Goal: Transaction & Acquisition: Download file/media

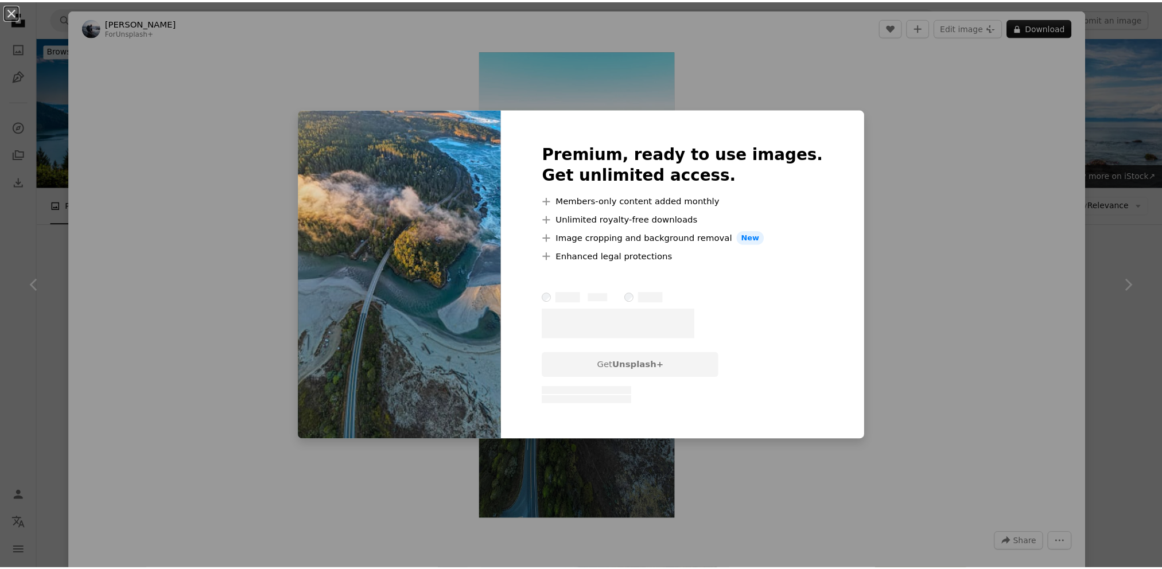
scroll to position [1378, 0]
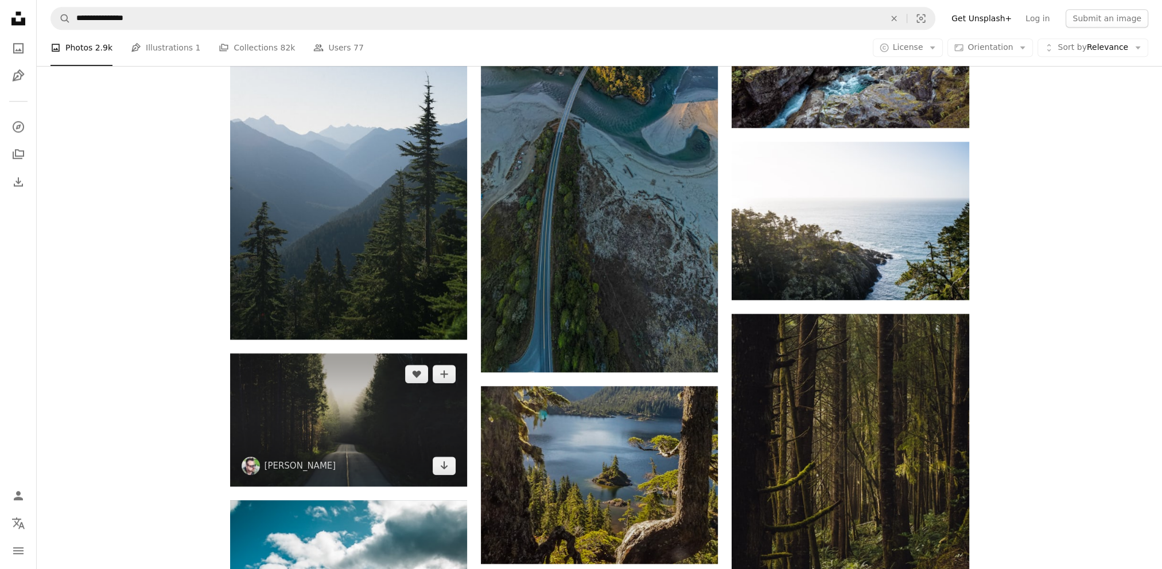
scroll to position [1435, 0]
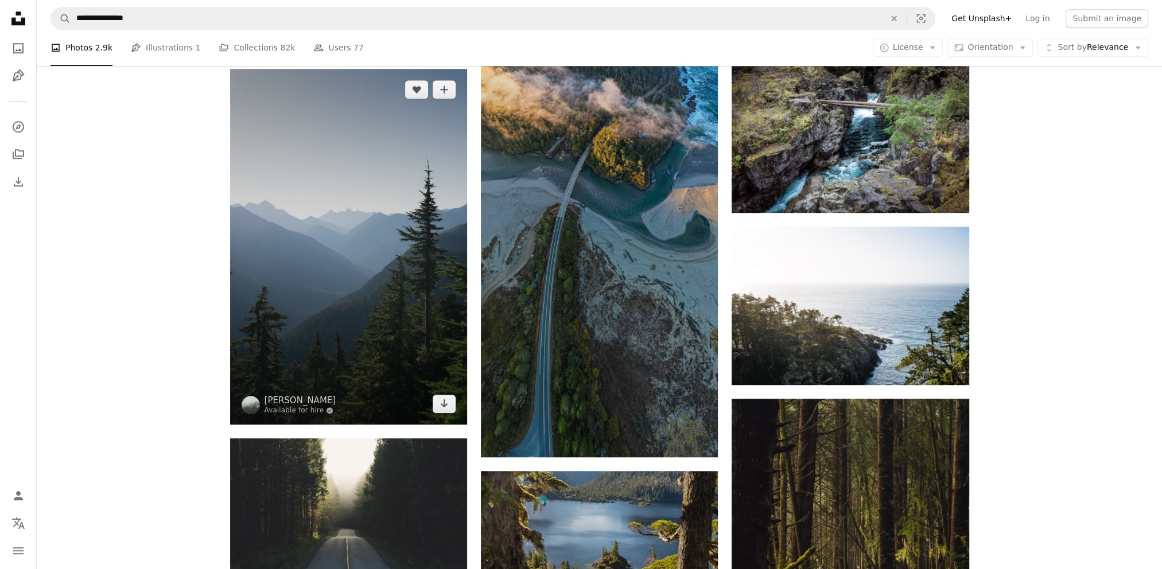
click at [353, 232] on img at bounding box center [348, 247] width 237 height 356
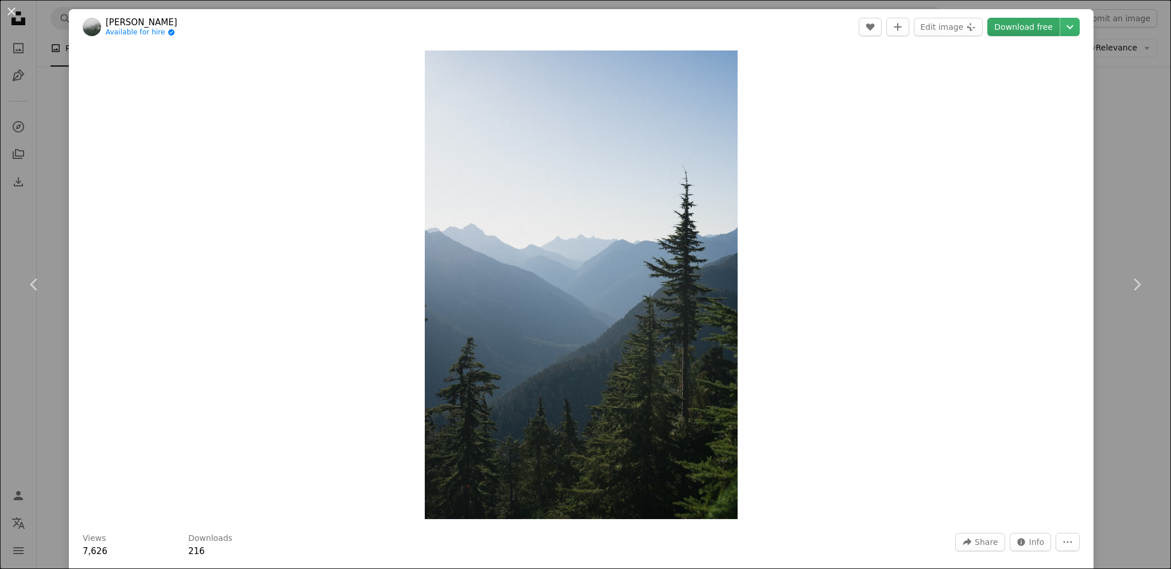
click at [1013, 30] on link "Download free" at bounding box center [1023, 27] width 72 height 18
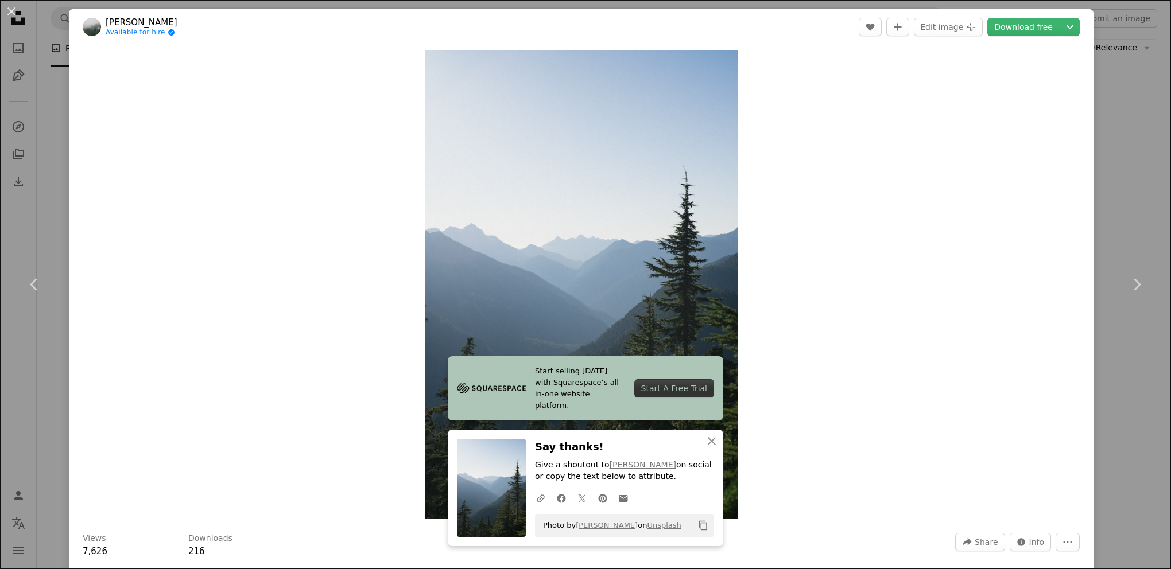
click at [844, 281] on div "Zoom in" at bounding box center [581, 285] width 1025 height 480
click at [10, 9] on button "An X shape" at bounding box center [12, 12] width 14 height 14
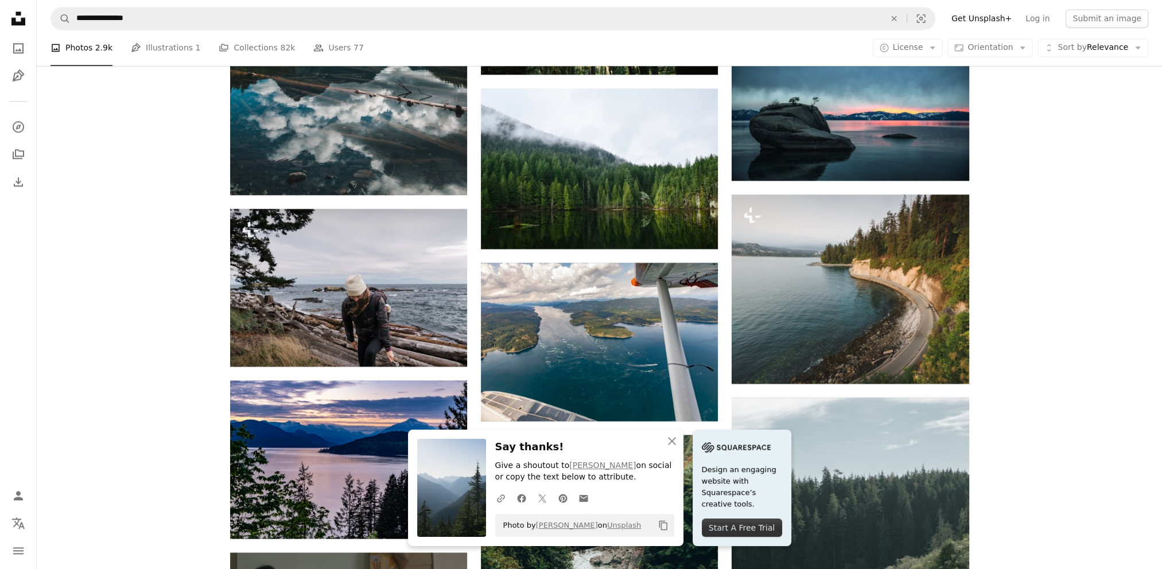
scroll to position [2124, 0]
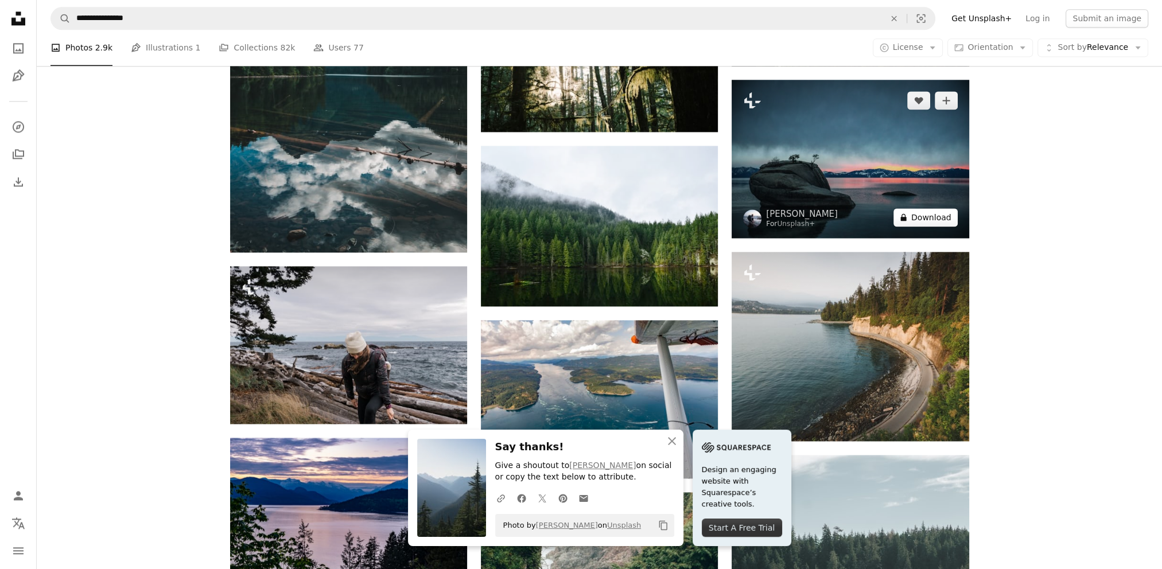
click at [921, 220] on button "A lock Download" at bounding box center [926, 217] width 64 height 18
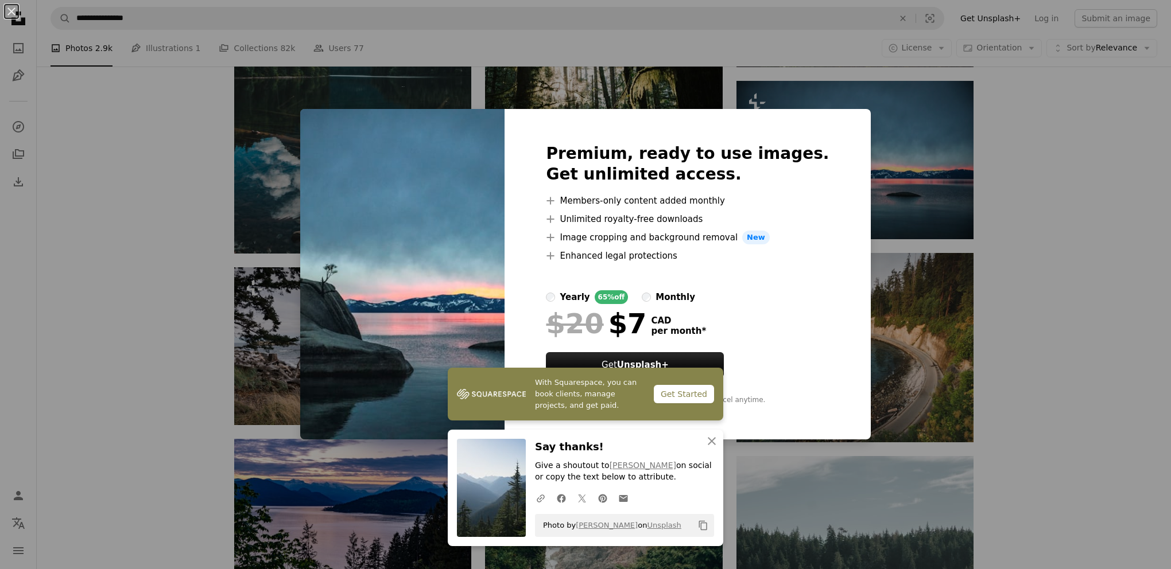
click at [1033, 186] on div "An X shape With Squarespace, you can book clients, manage projects, and get pai…" at bounding box center [585, 284] width 1171 height 569
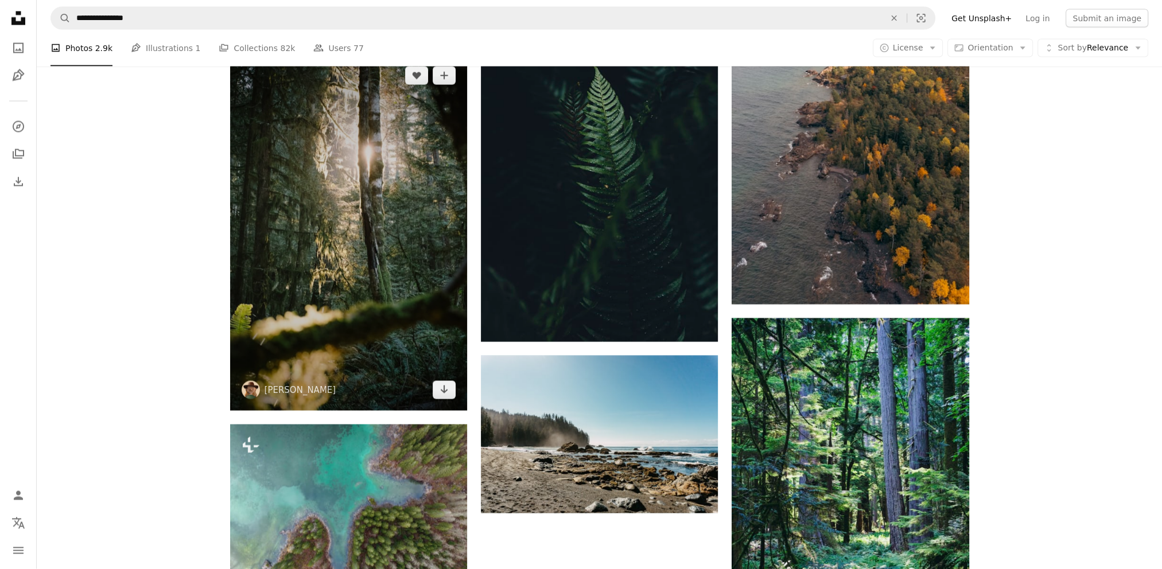
scroll to position [2927, 0]
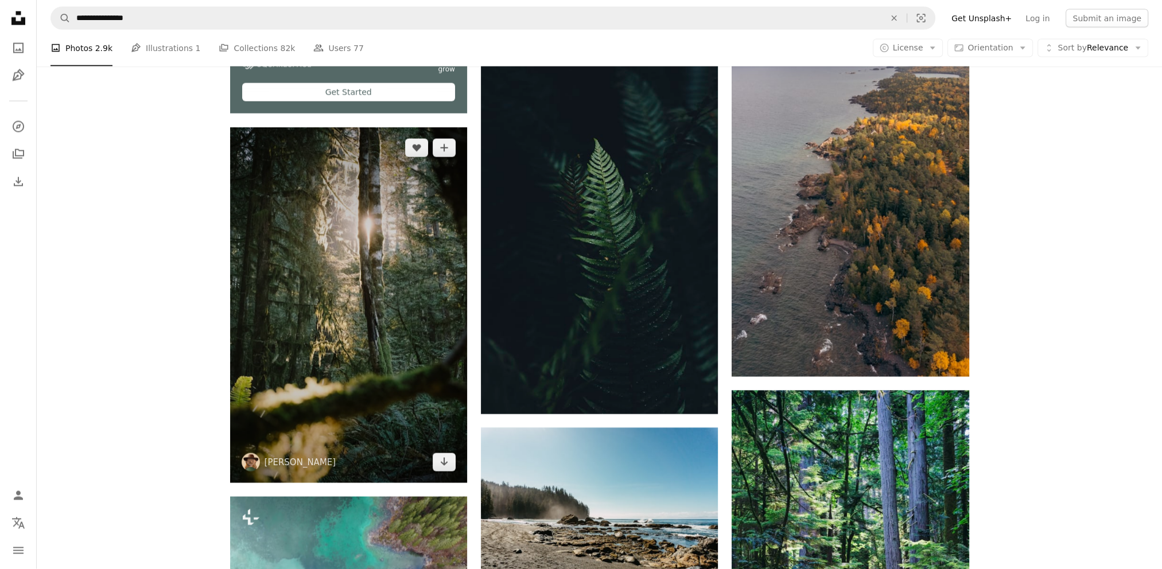
click at [366, 294] on img at bounding box center [348, 305] width 237 height 356
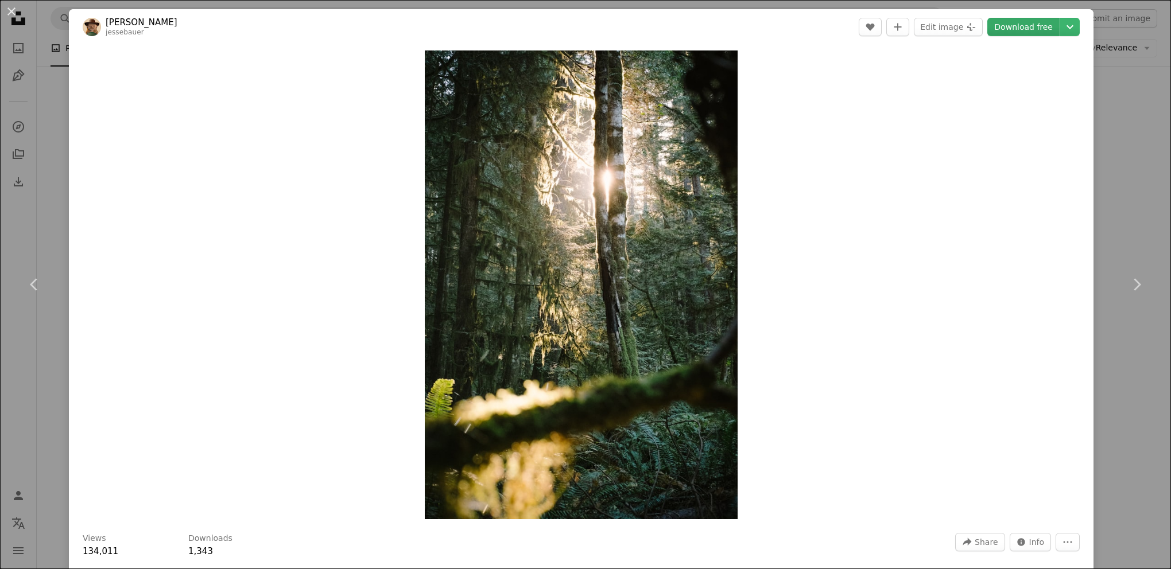
click at [1009, 31] on link "Download free" at bounding box center [1023, 27] width 72 height 18
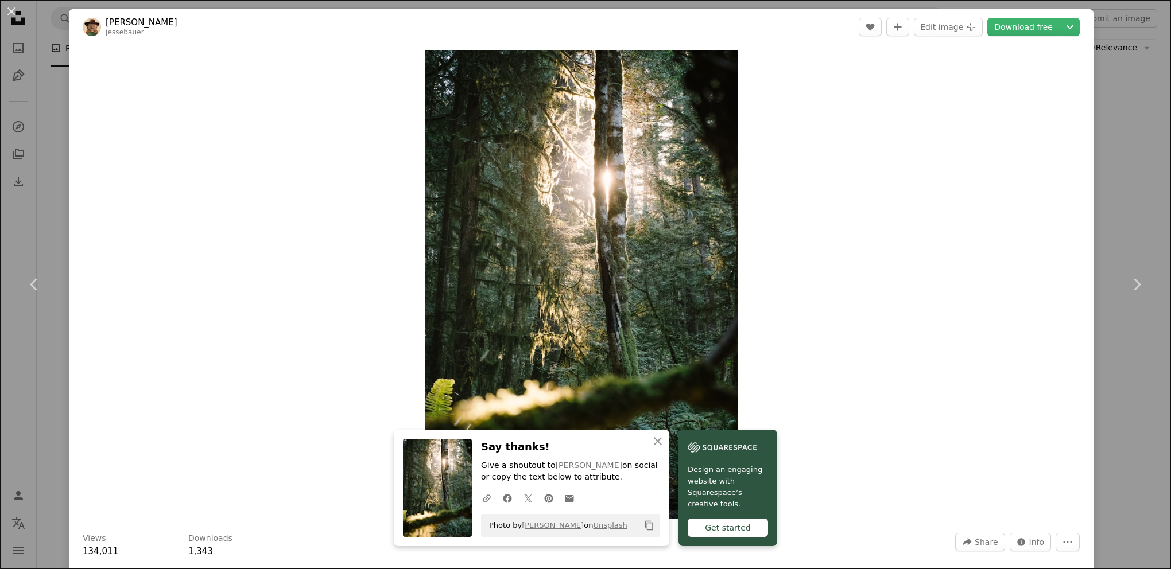
click at [827, 142] on div "Zoom in" at bounding box center [581, 285] width 1025 height 480
click at [1140, 149] on div "An X shape Chevron left Chevron right An X shape Close Say thanks! Give a shout…" at bounding box center [585, 284] width 1171 height 569
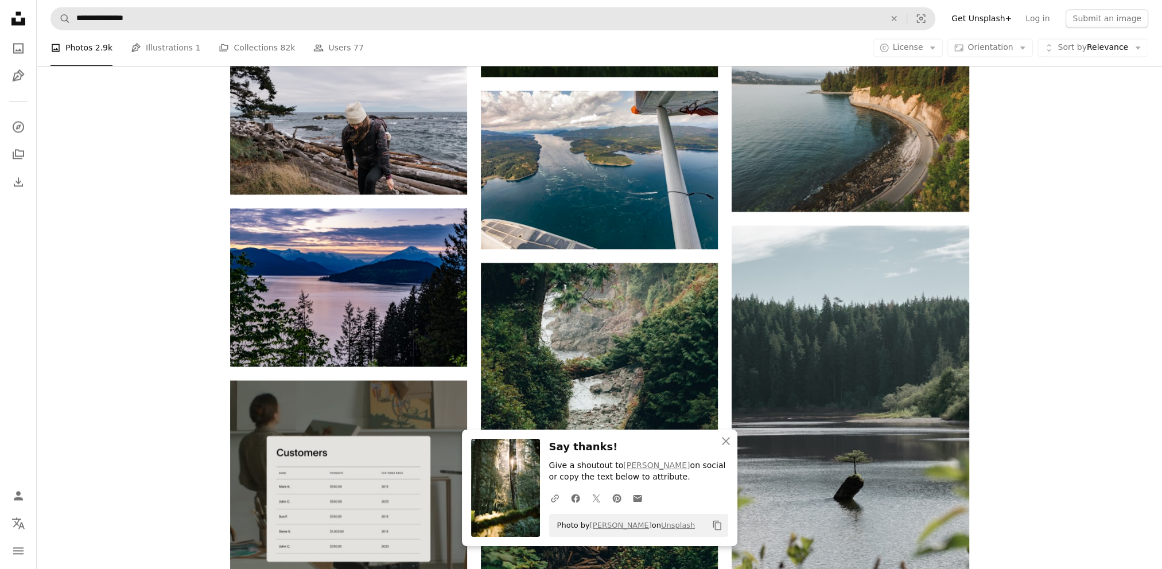
scroll to position [2009, 0]
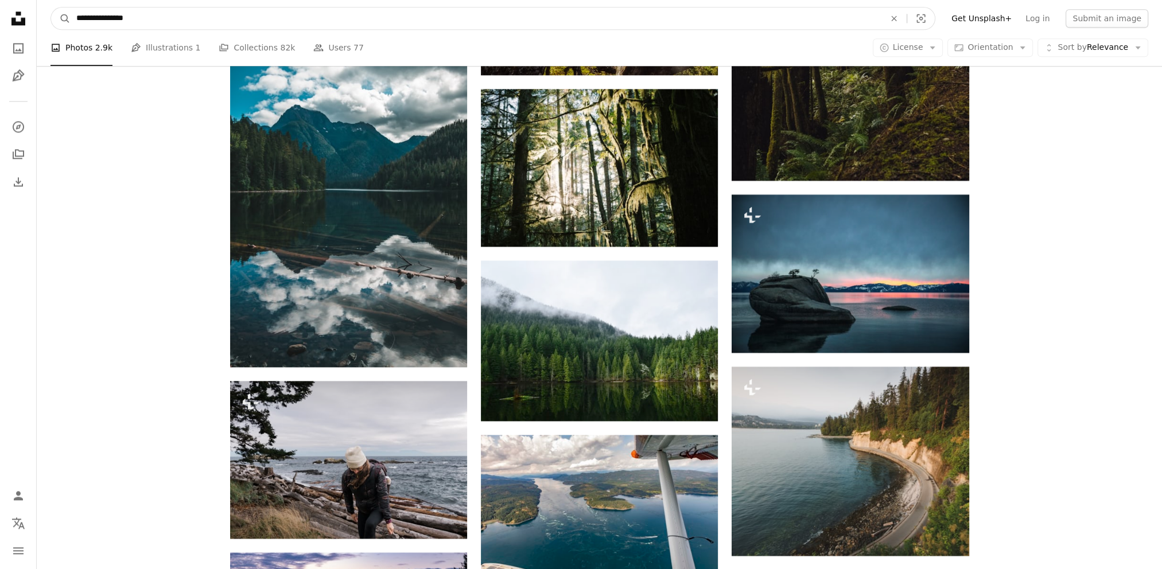
drag, startPoint x: 152, startPoint y: 21, endPoint x: -177, endPoint y: 21, distance: 328.3
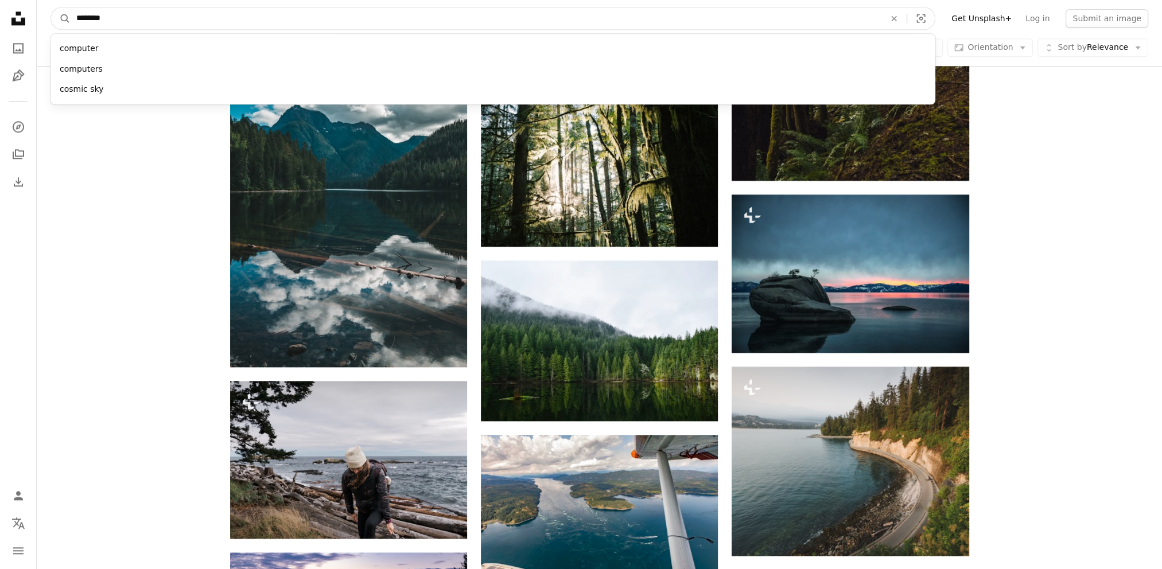
type input "*********"
click button "A magnifying glass" at bounding box center [61, 18] width 20 height 22
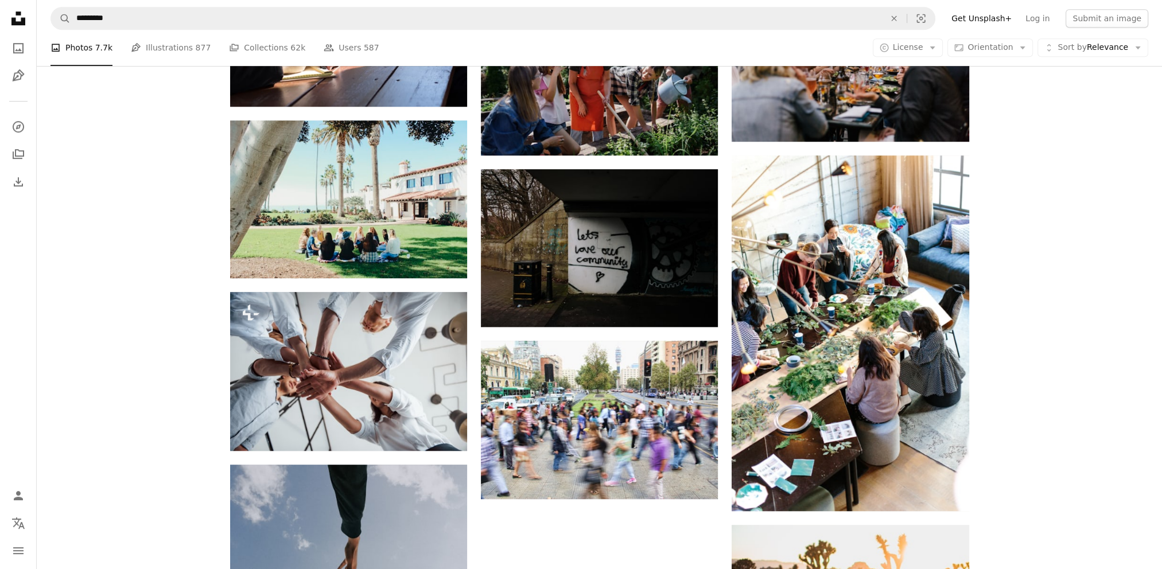
scroll to position [918, 0]
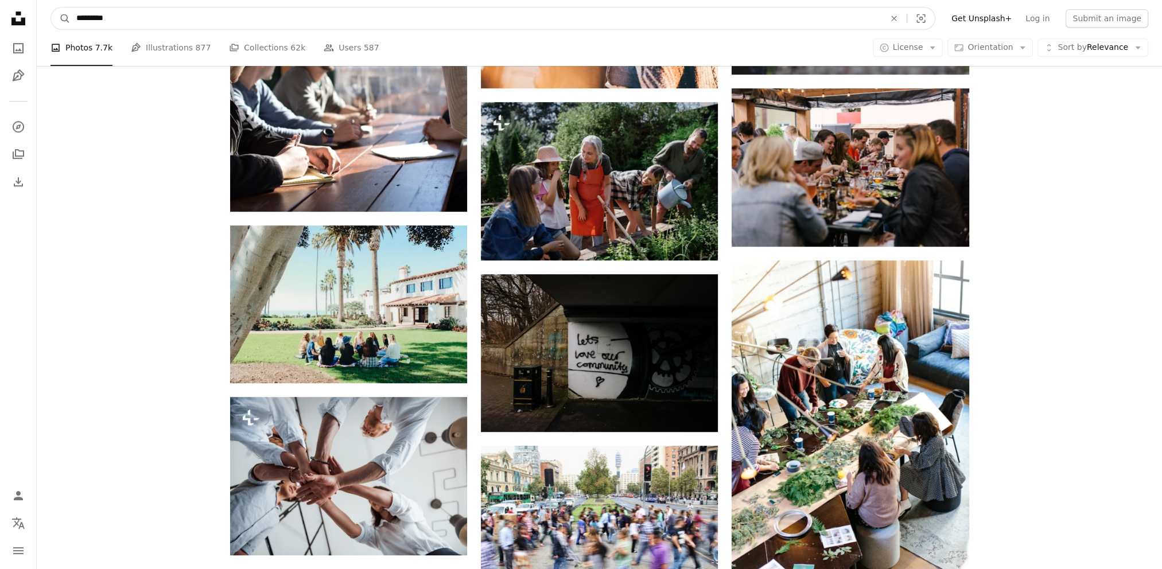
drag, startPoint x: 177, startPoint y: 17, endPoint x: 42, endPoint y: 20, distance: 134.9
click at [42, 20] on nav "A magnifying glass ********* An X shape Visual search Filters Get Unsplash+ Log…" at bounding box center [600, 18] width 1126 height 37
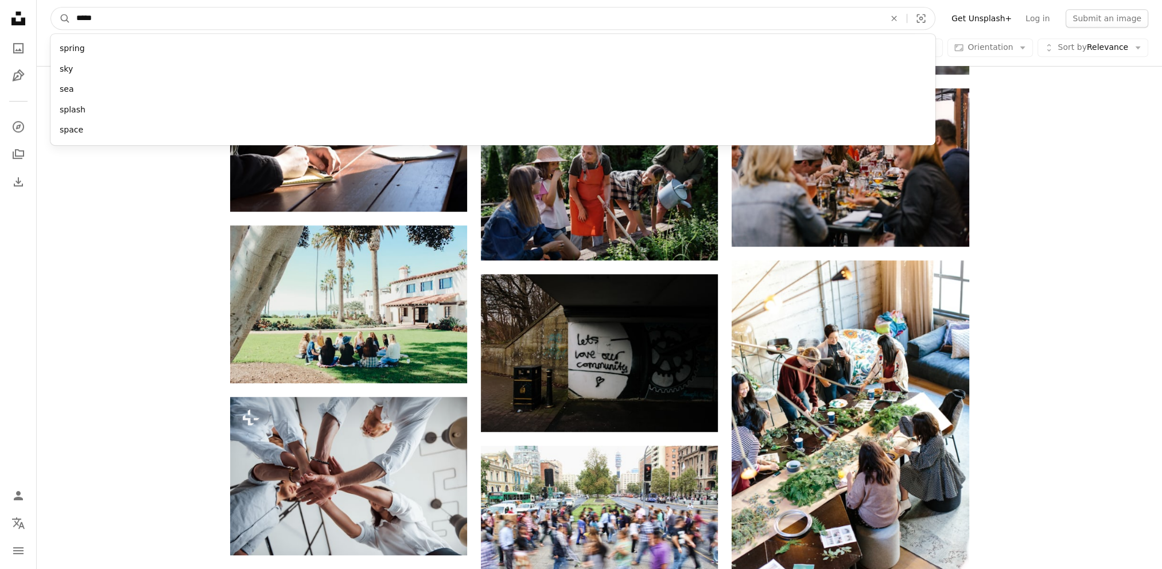
type input "******"
click button "A magnifying glass" at bounding box center [61, 18] width 20 height 22
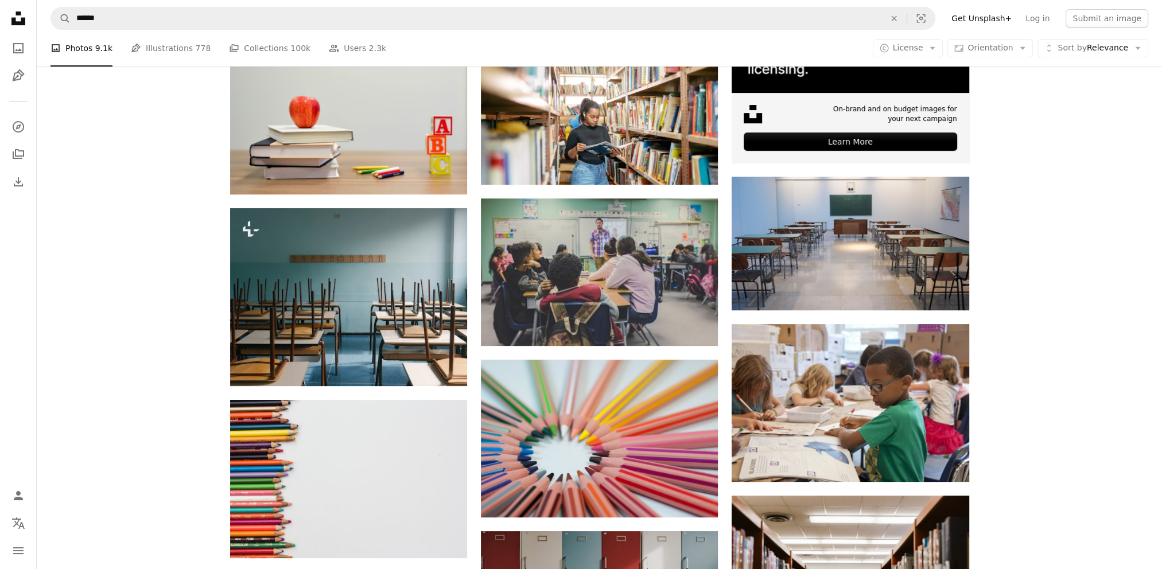
scroll to position [57, 0]
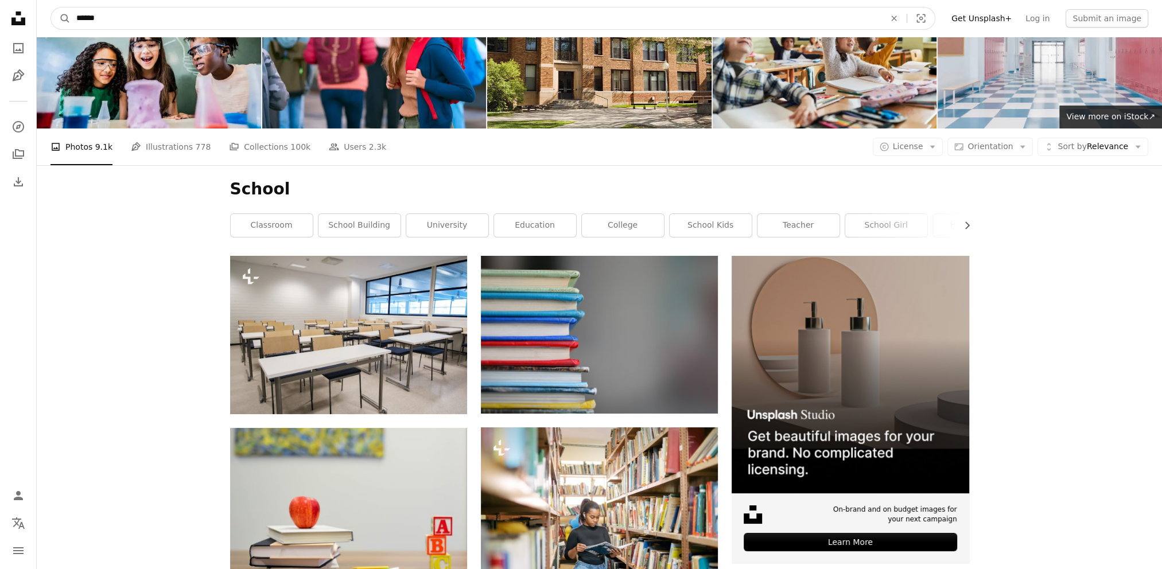
click at [84, 16] on input "******" at bounding box center [476, 18] width 811 height 22
type input "**********"
click button "A magnifying glass" at bounding box center [61, 18] width 20 height 22
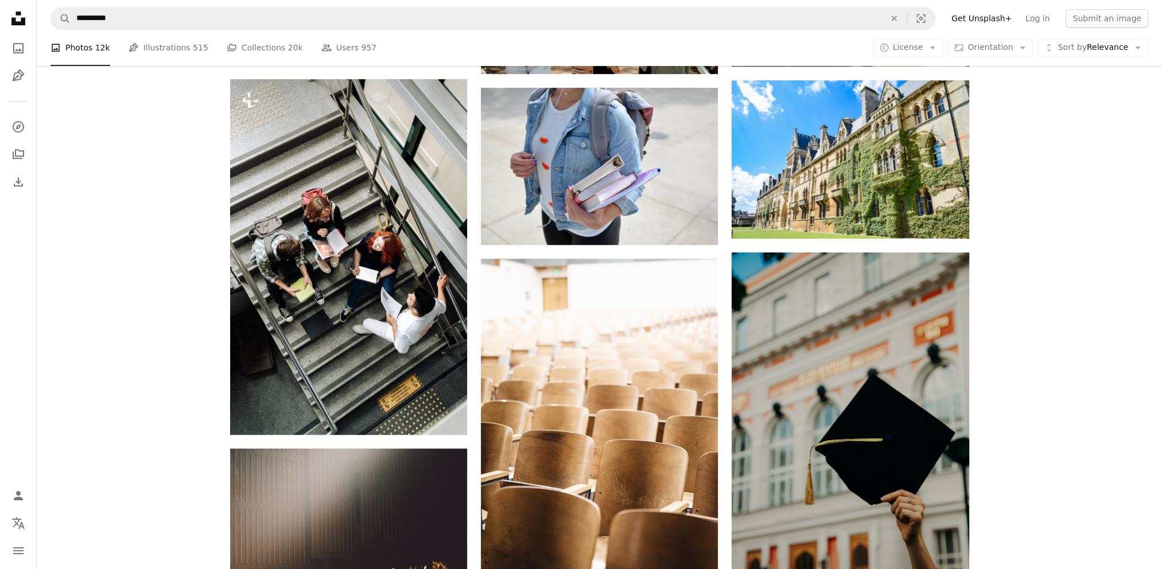
scroll to position [976, 0]
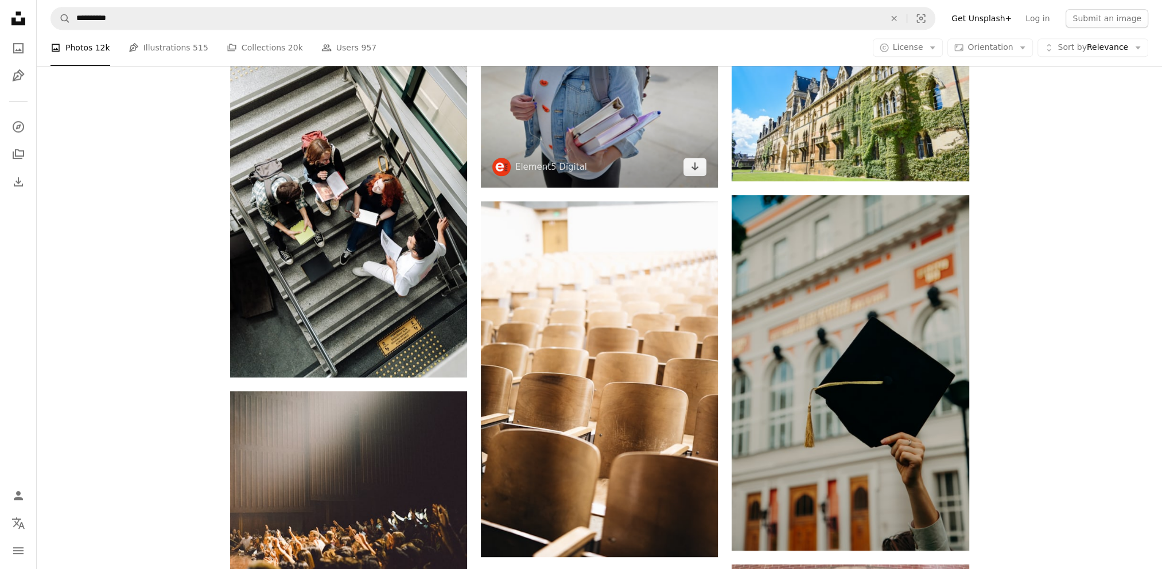
click at [646, 125] on img at bounding box center [599, 108] width 237 height 157
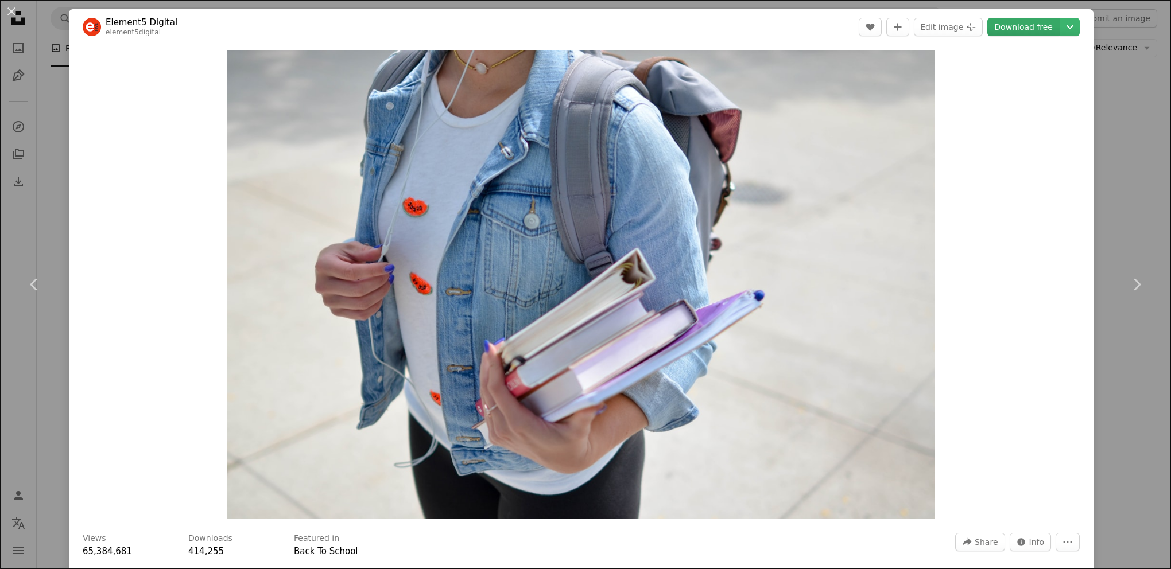
click at [1003, 30] on link "Download free" at bounding box center [1023, 27] width 72 height 18
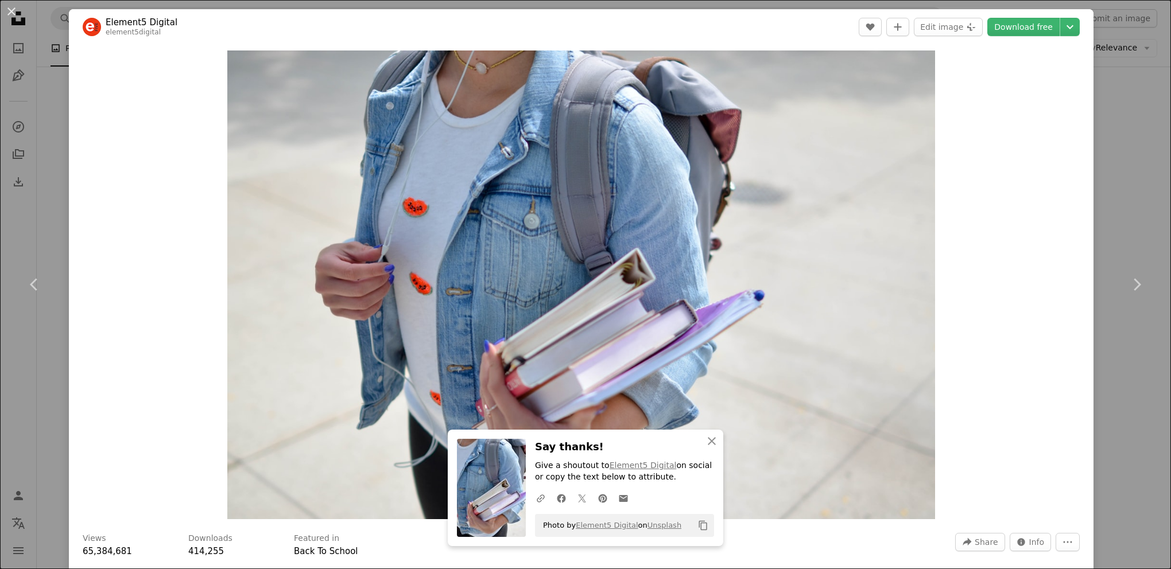
drag, startPoint x: 755, startPoint y: 33, endPoint x: 759, endPoint y: 44, distance: 11.6
click at [755, 33] on header "Element5 Digital element5digital A heart A plus sign Edit image Plus sign for U…" at bounding box center [581, 27] width 1025 height 36
click at [1114, 131] on div "An X shape Chevron left Chevron right An X shape Close Say thanks! Give a shout…" at bounding box center [585, 284] width 1171 height 569
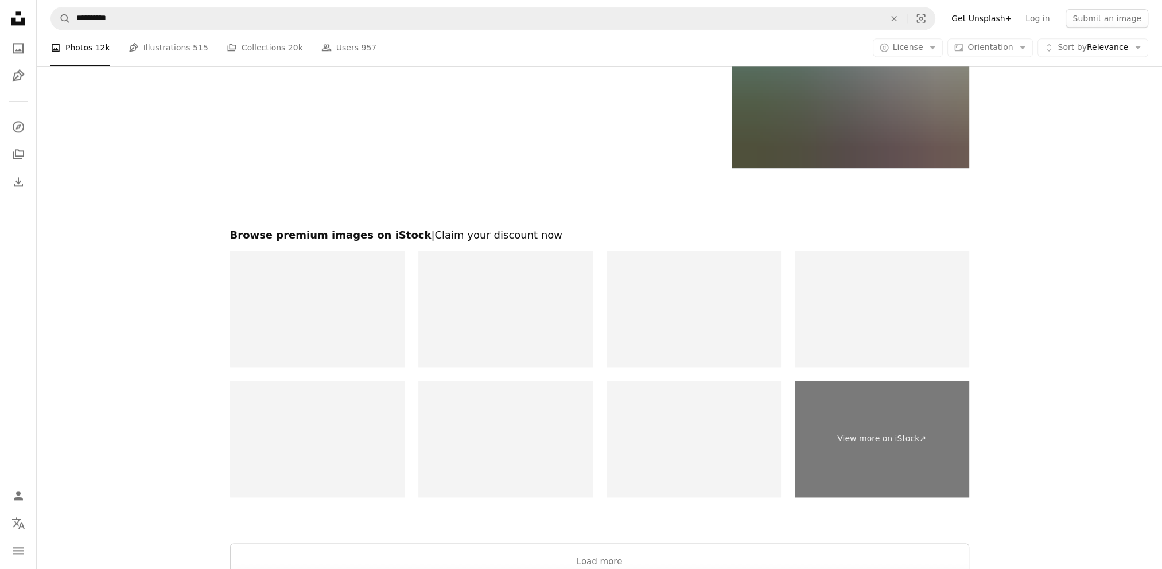
scroll to position [1952, 0]
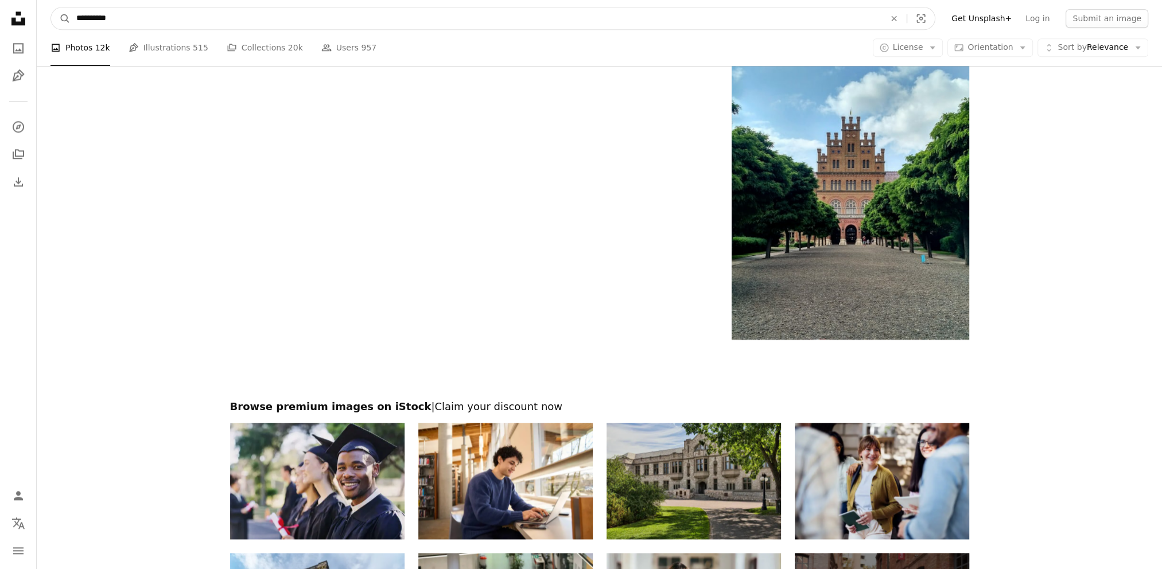
drag, startPoint x: 156, startPoint y: 21, endPoint x: 33, endPoint y: 25, distance: 123.5
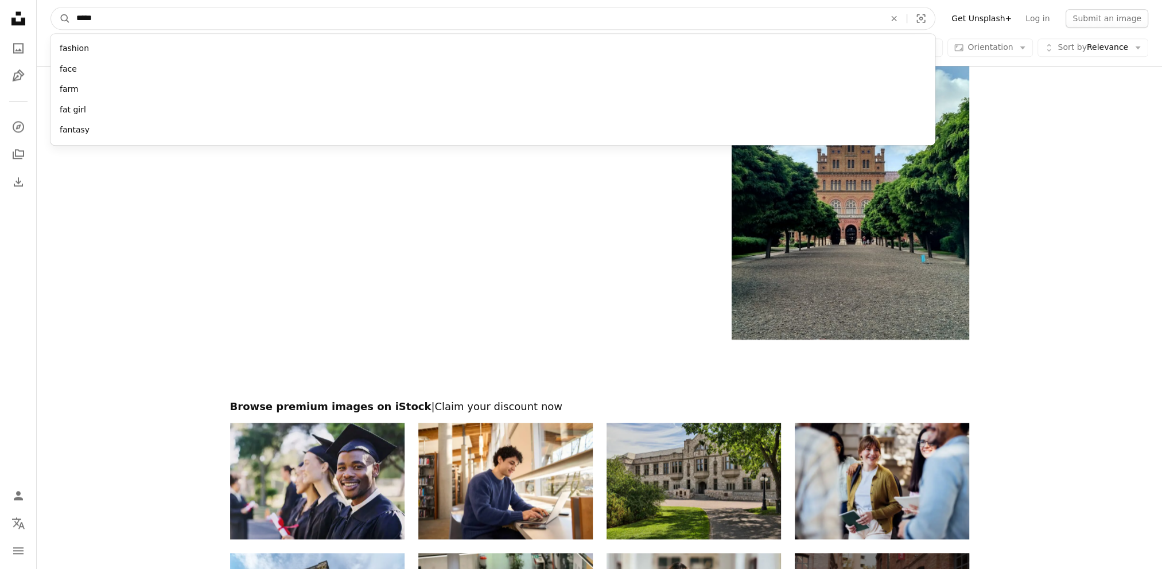
type input "******"
click button "A magnifying glass" at bounding box center [61, 18] width 20 height 22
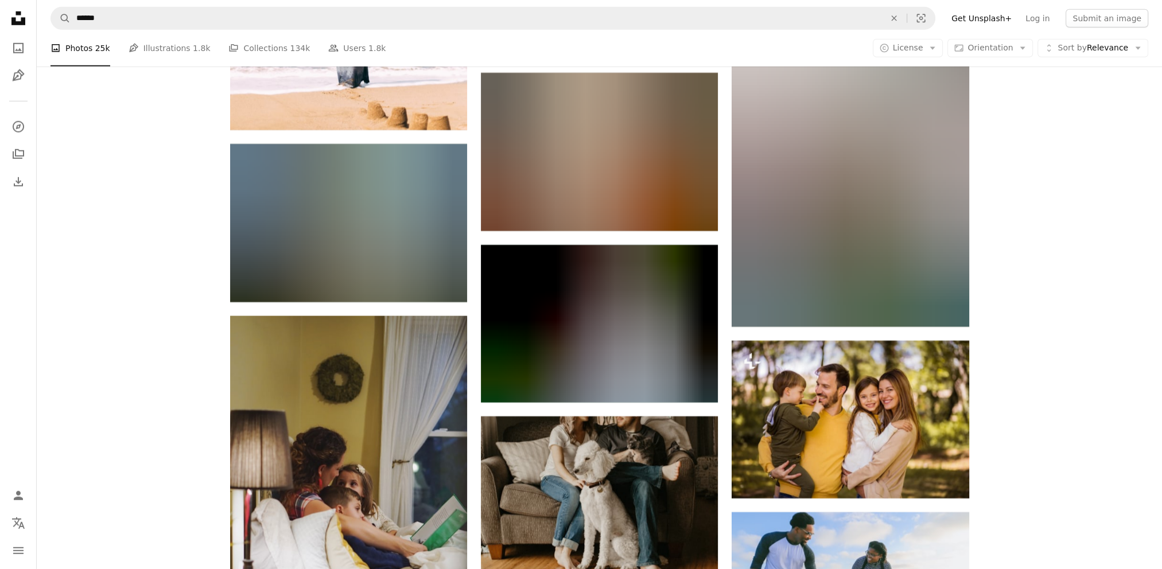
scroll to position [22041, 0]
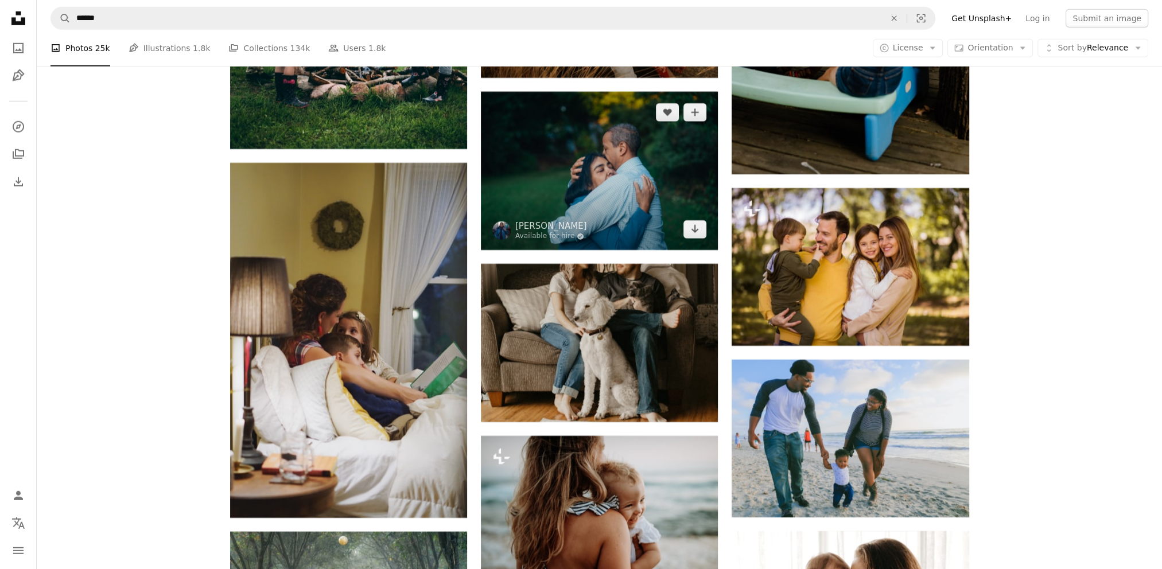
click at [622, 152] on img at bounding box center [599, 171] width 237 height 158
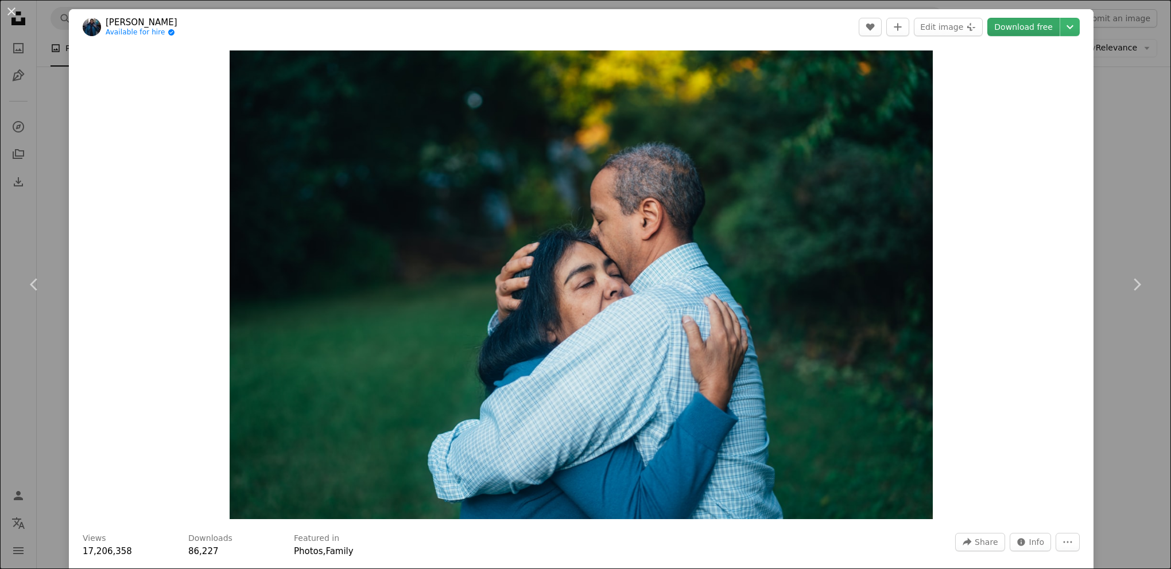
click at [1015, 32] on link "Download free" at bounding box center [1023, 27] width 72 height 18
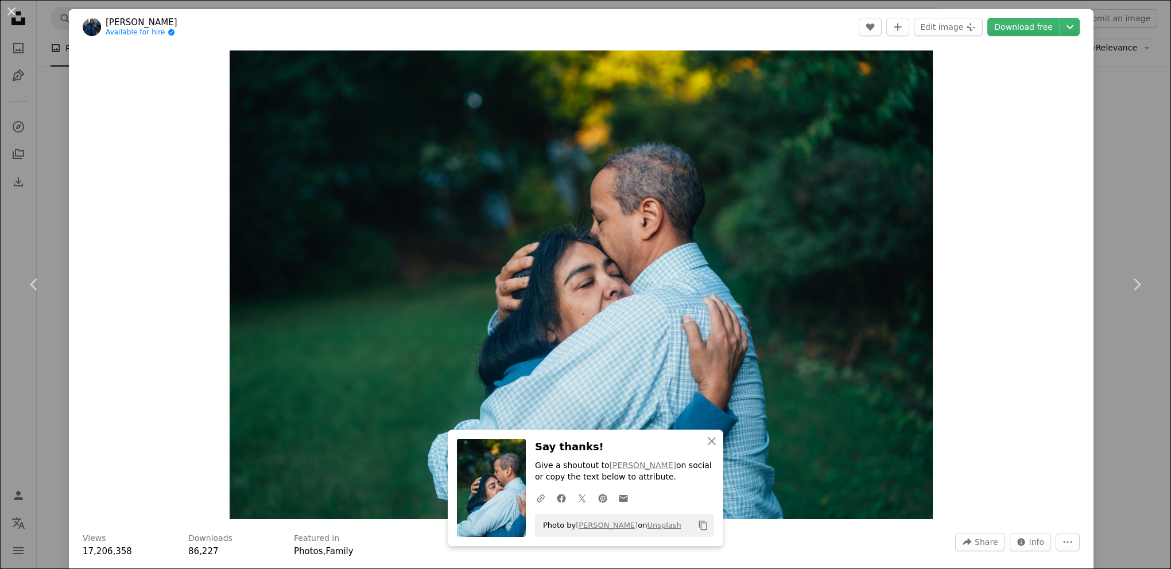
click at [825, 18] on header "[PERSON_NAME] Available for hire A checkmark inside of a circle A heart A plus …" at bounding box center [581, 27] width 1025 height 36
click at [1130, 107] on div "An X shape Chevron left Chevron right An X shape Close Say thanks! Give a shout…" at bounding box center [585, 284] width 1171 height 569
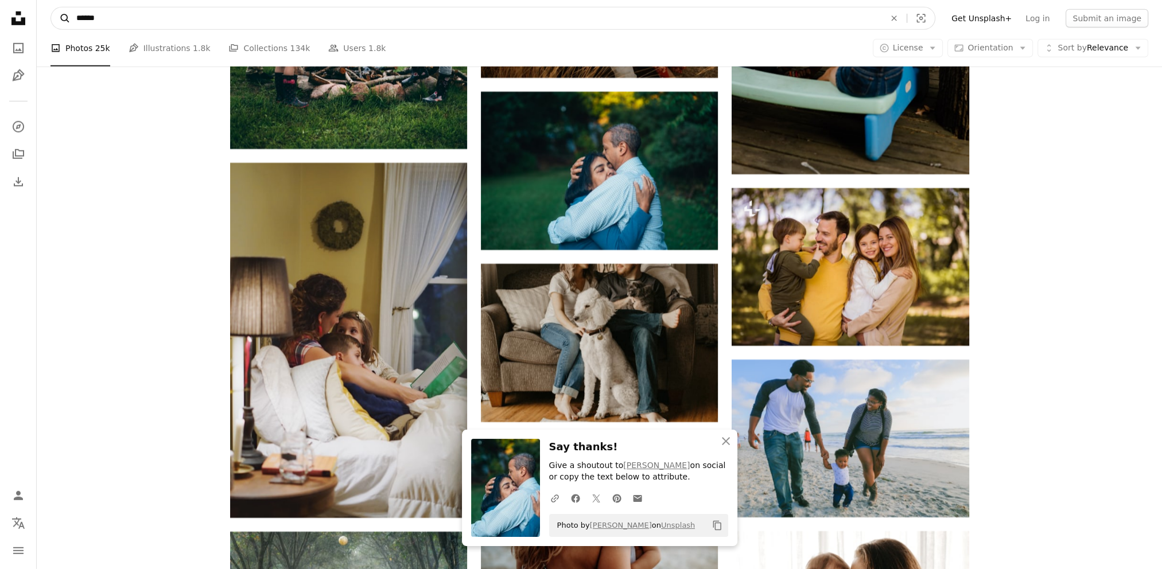
drag, startPoint x: 217, startPoint y: 11, endPoint x: 58, endPoint y: 21, distance: 159.3
click at [64, 23] on form "A magnifying glass ****** An X shape Visual search" at bounding box center [493, 18] width 885 height 23
type input "*******"
click at [51, 7] on button "A magnifying glass" at bounding box center [61, 18] width 20 height 22
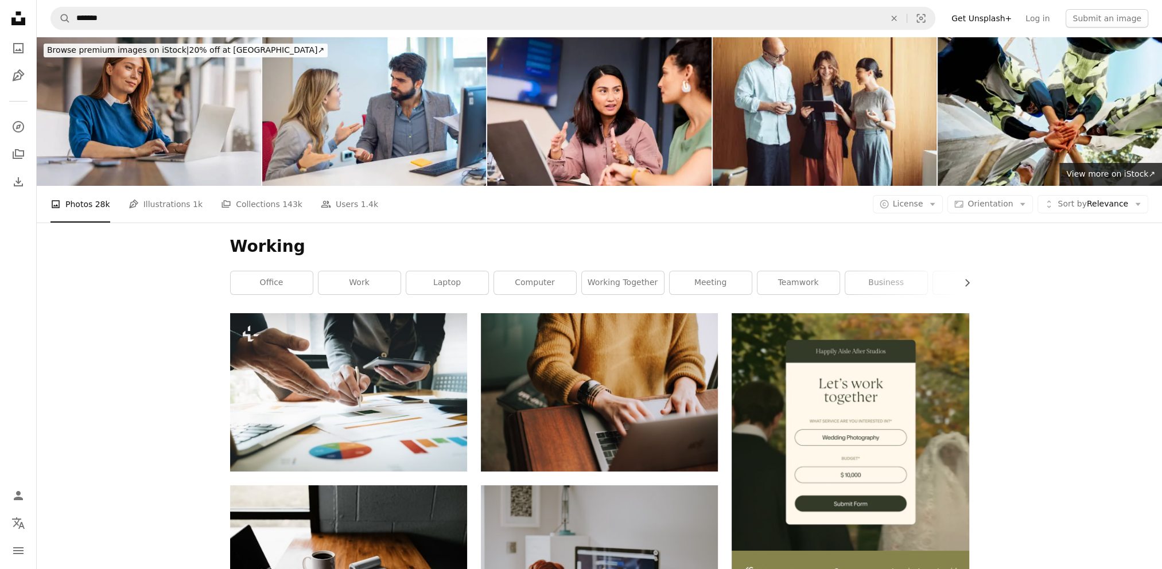
click at [310, 250] on h1 "Working" at bounding box center [599, 246] width 739 height 21
click at [292, 246] on h1 "Working" at bounding box center [599, 246] width 739 height 21
drag, startPoint x: 295, startPoint y: 246, endPoint x: 289, endPoint y: 246, distance: 6.3
click at [289, 246] on h1 "Working" at bounding box center [599, 246] width 739 height 21
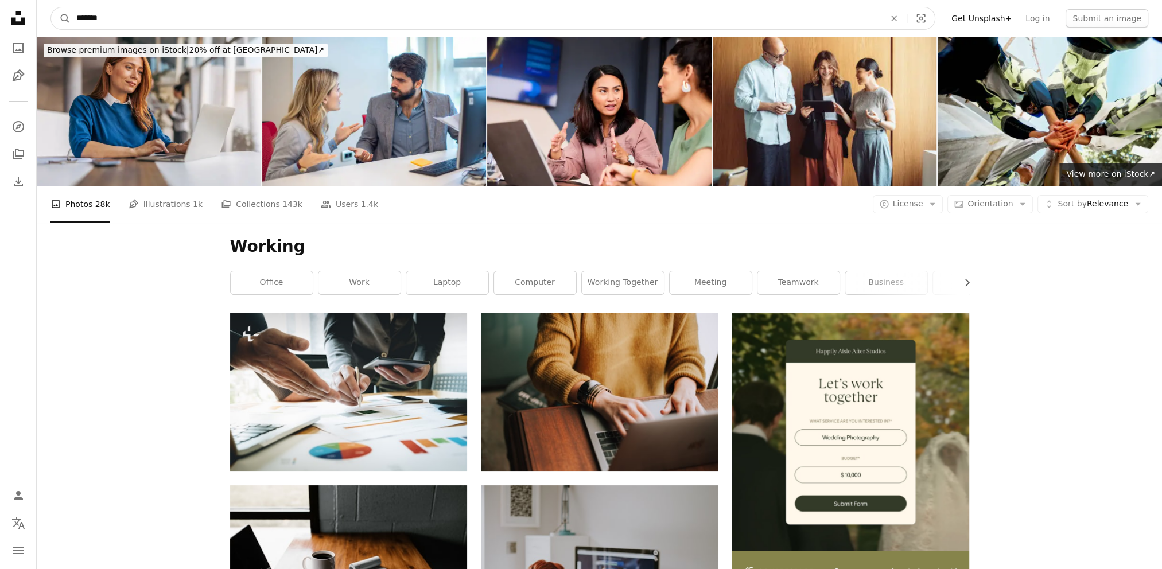
drag, startPoint x: 50, startPoint y: 17, endPoint x: -11, endPoint y: 17, distance: 60.8
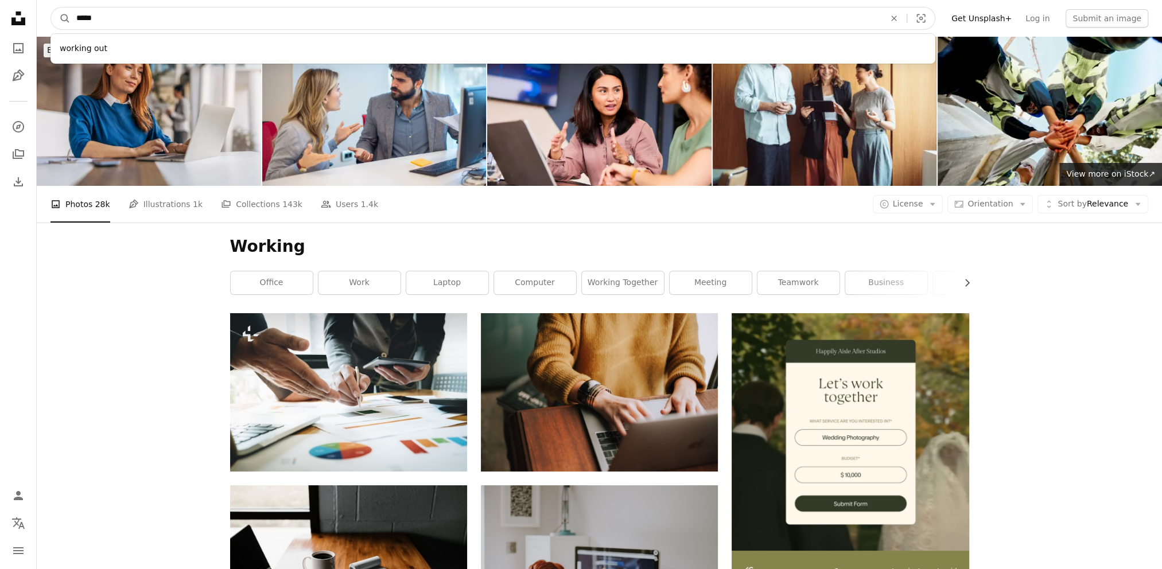
type input "******"
click button "A magnifying glass" at bounding box center [61, 18] width 20 height 22
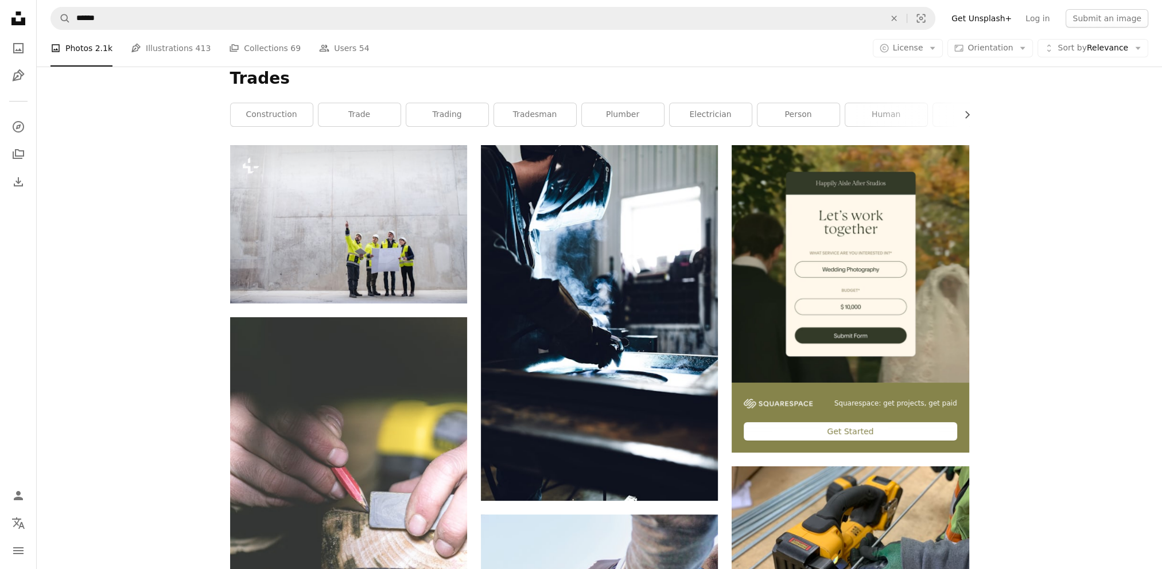
scroll to position [172, 0]
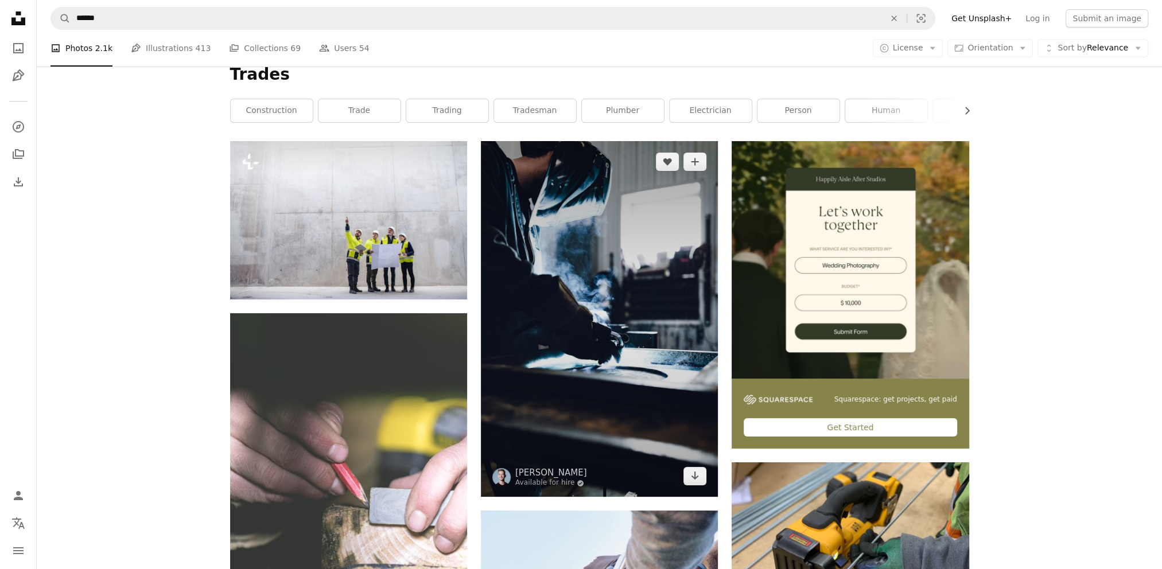
click at [629, 252] on img at bounding box center [599, 319] width 237 height 356
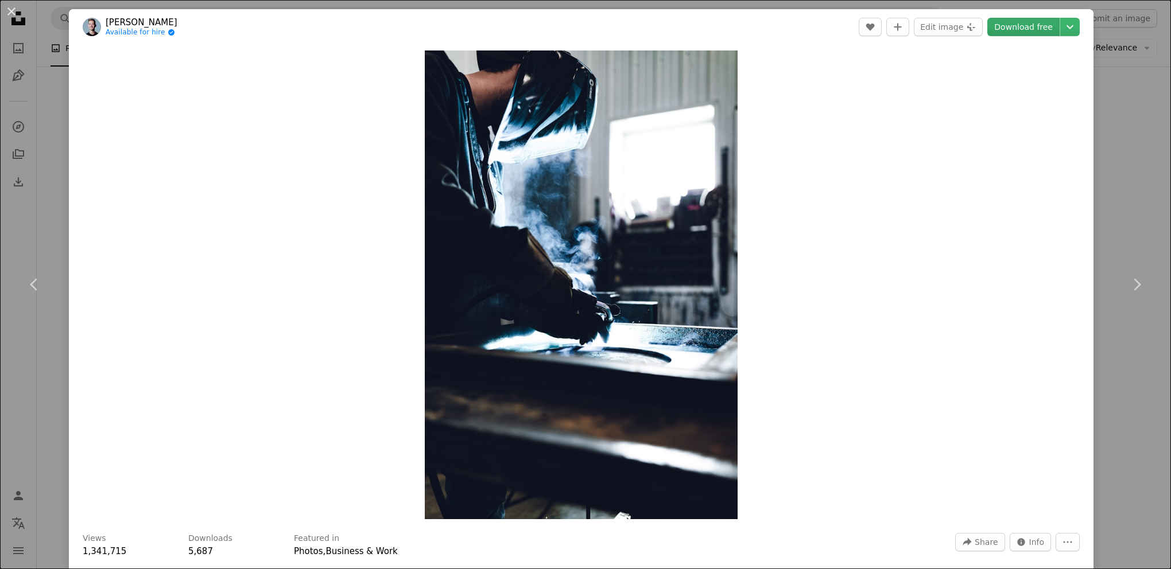
click at [1003, 30] on link "Download free" at bounding box center [1023, 27] width 72 height 18
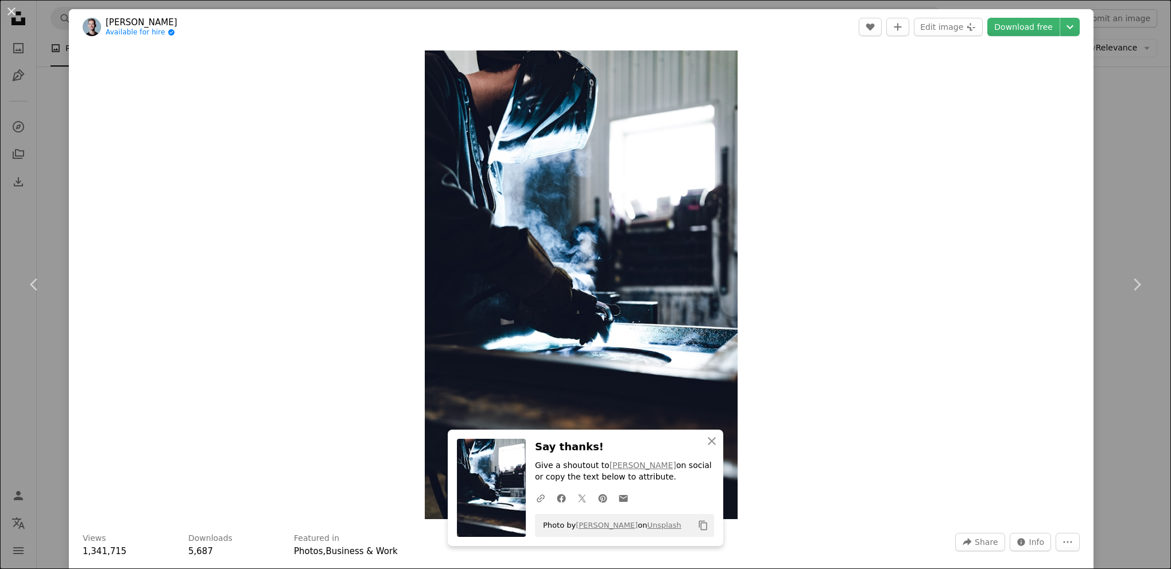
click at [831, 185] on div "Zoom in" at bounding box center [581, 285] width 1025 height 480
click at [1103, 100] on div "An X shape Chevron left Chevron right An X shape Close Say thanks! Give a shout…" at bounding box center [585, 284] width 1171 height 569
